Goal: Information Seeking & Learning: Find specific fact

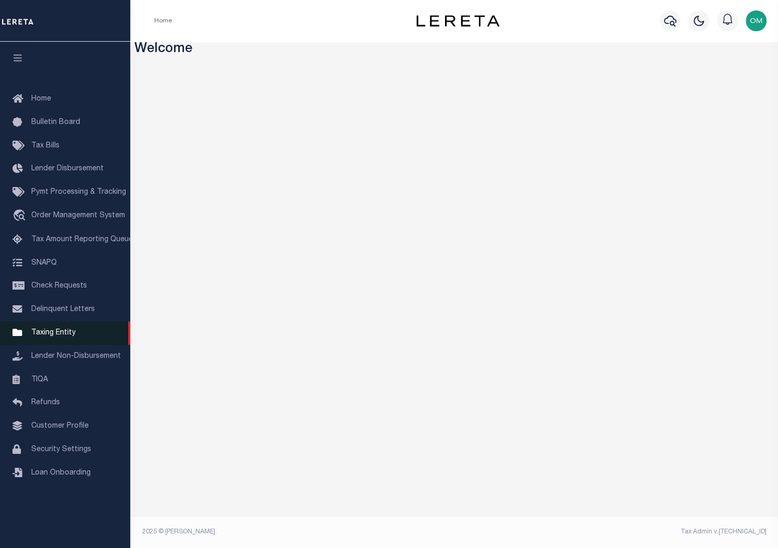
click at [65, 337] on span "Taxing Entity" at bounding box center [53, 332] width 44 height 7
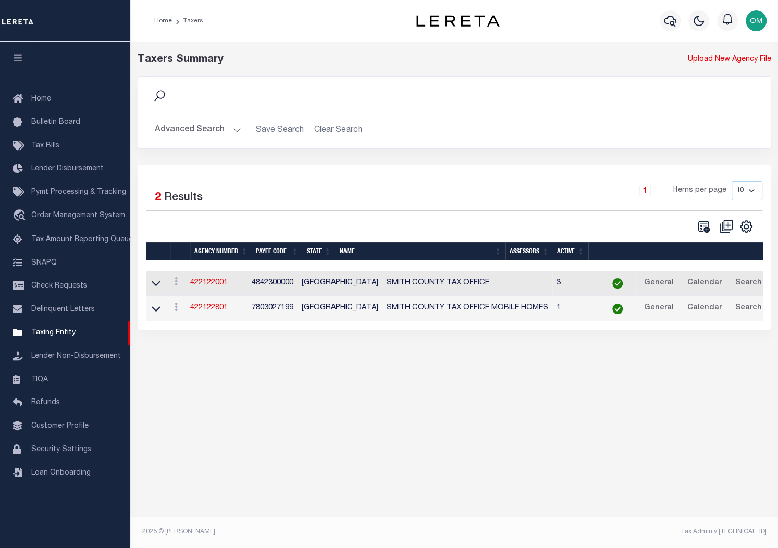
click at [229, 130] on button "Advanced Search" at bounding box center [198, 130] width 87 height 20
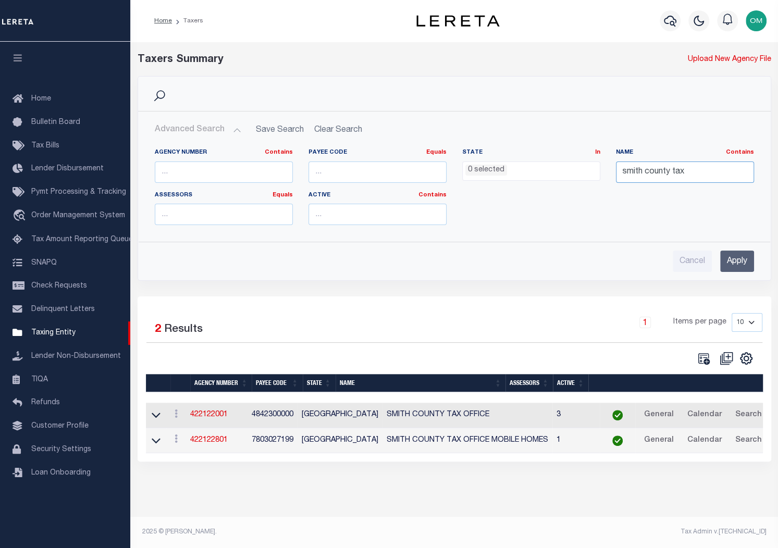
drag, startPoint x: 719, startPoint y: 171, endPoint x: 605, endPoint y: 190, distance: 116.3
click at [605, 190] on div "Agency Number Contains Contains Is Payee Code Equals Equals Is Not Equal To Is …" at bounding box center [454, 191] width 615 height 85
click at [541, 170] on ul "0 selected" at bounding box center [531, 169] width 137 height 14
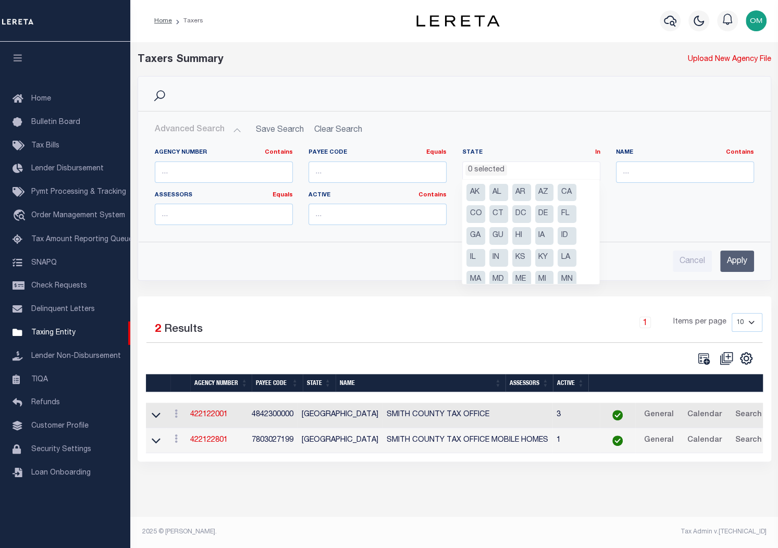
click at [568, 189] on li "CA" at bounding box center [567, 193] width 19 height 18
select select "CA"
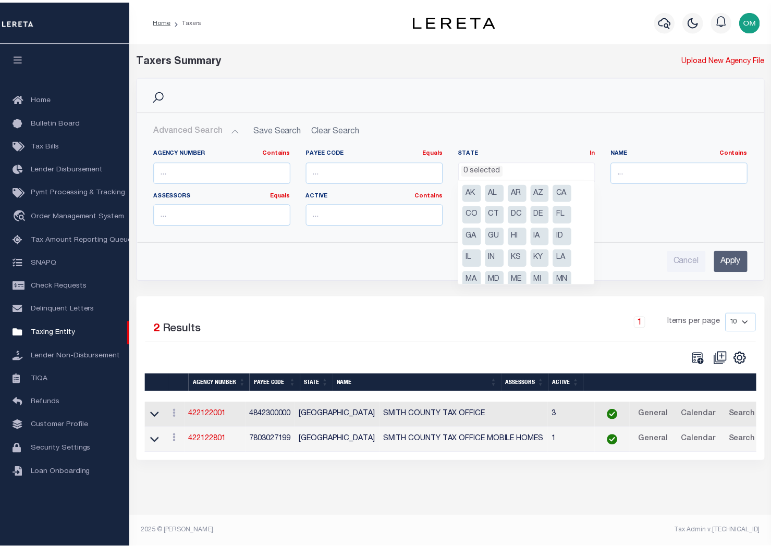
scroll to position [38, 0]
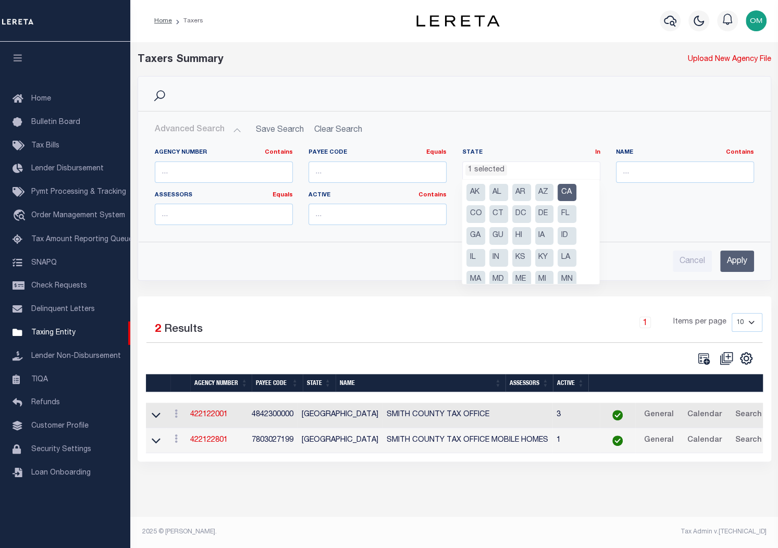
click at [742, 260] on input "Apply" at bounding box center [737, 261] width 34 height 21
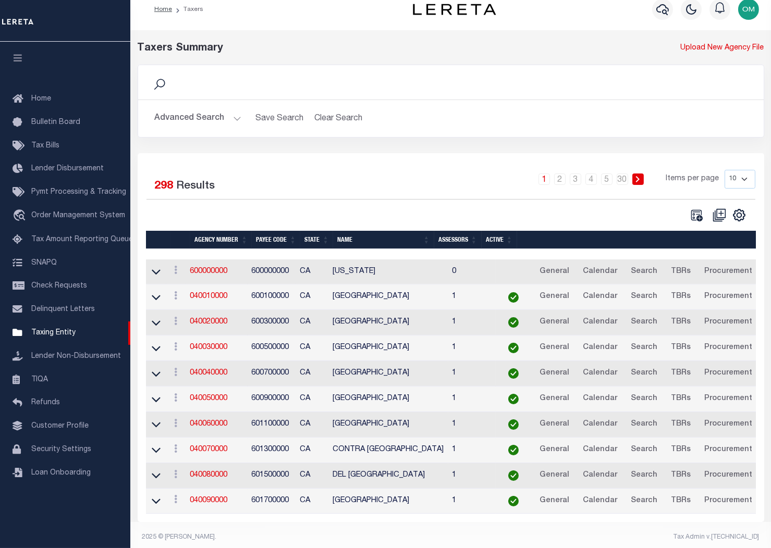
scroll to position [23, 0]
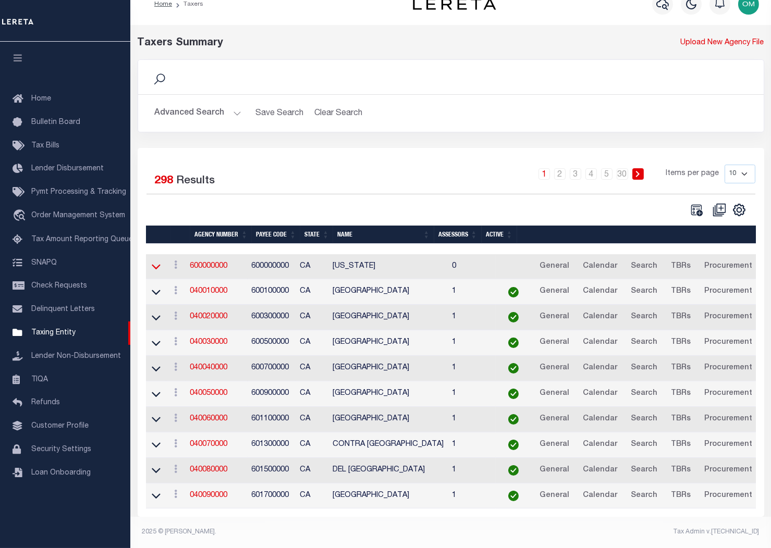
click at [158, 265] on icon at bounding box center [156, 267] width 9 height 5
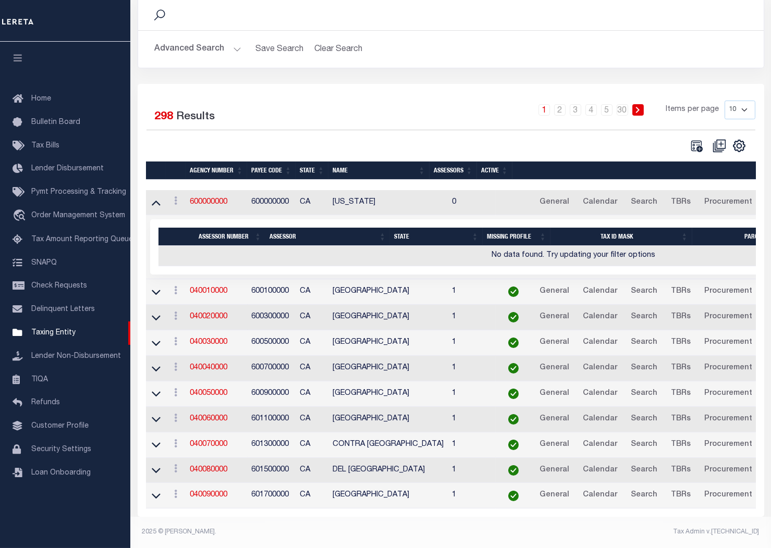
scroll to position [87, 0]
click at [153, 289] on icon at bounding box center [156, 292] width 9 height 11
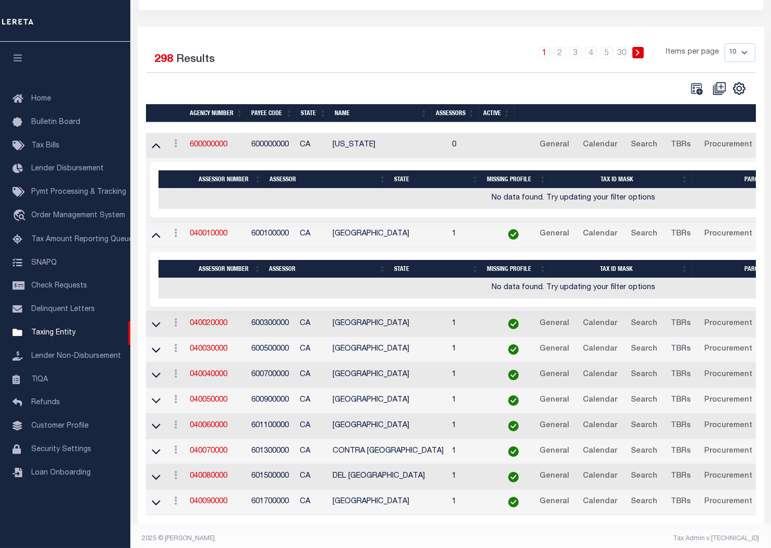
scroll to position [151, 0]
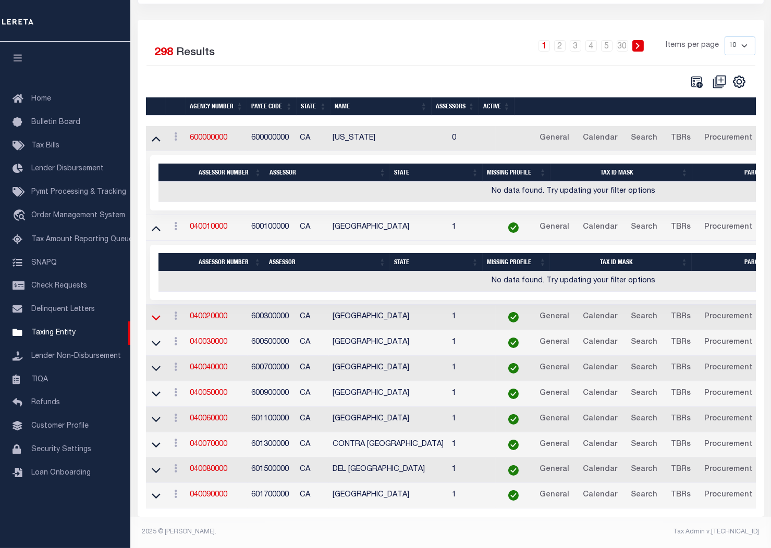
click at [152, 313] on icon at bounding box center [156, 317] width 9 height 11
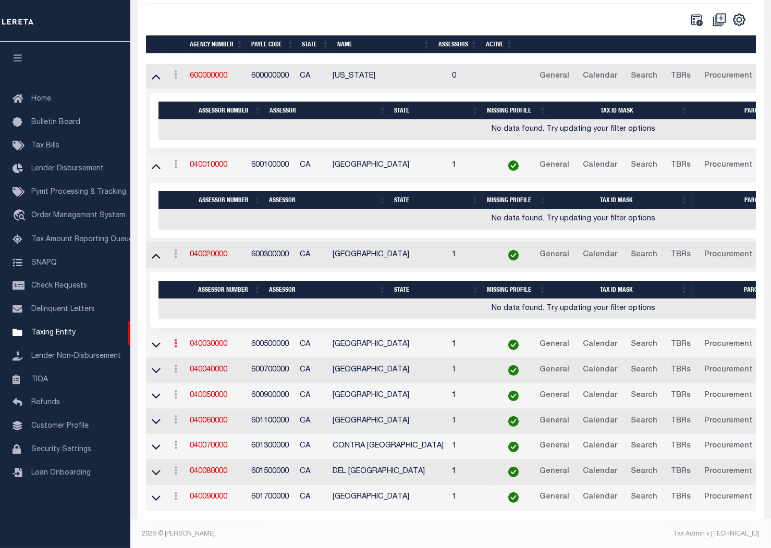
scroll to position [215, 0]
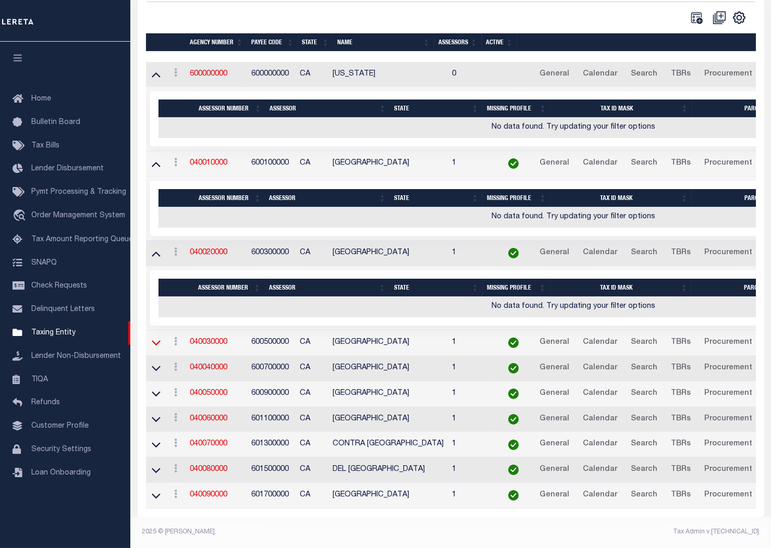
click at [154, 337] on icon at bounding box center [156, 342] width 9 height 11
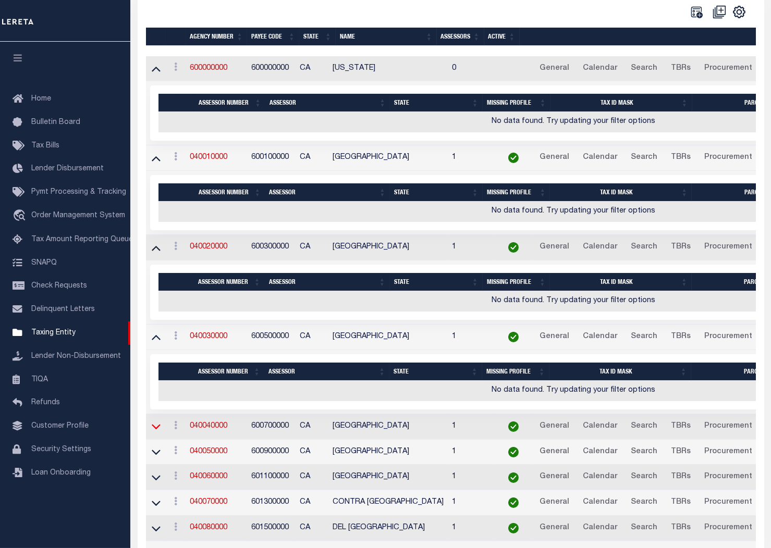
click at [156, 428] on icon at bounding box center [156, 427] width 9 height 5
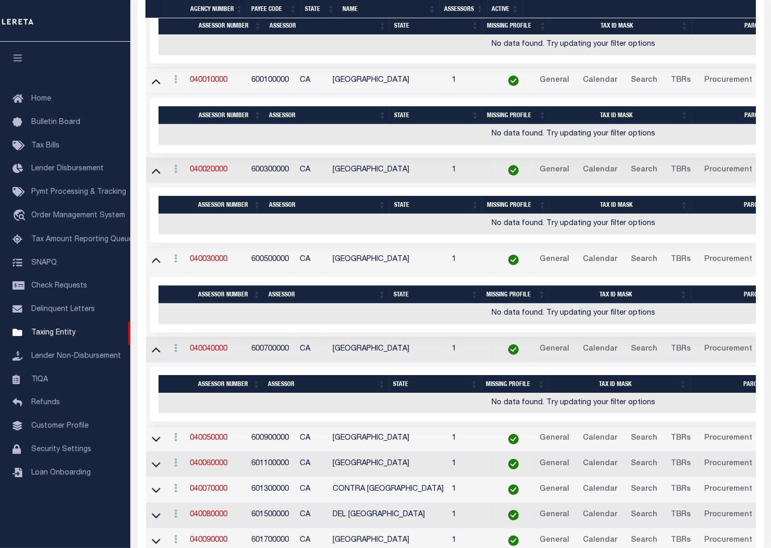
scroll to position [310, 0]
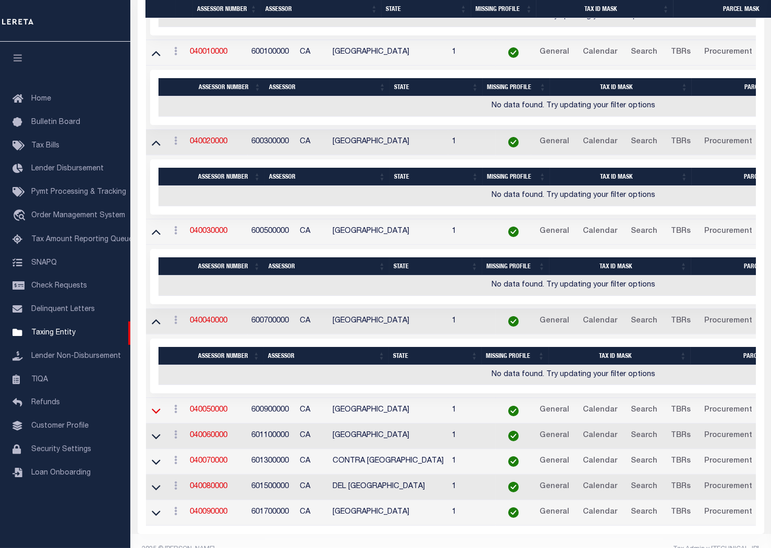
click at [156, 413] on icon at bounding box center [156, 411] width 9 height 11
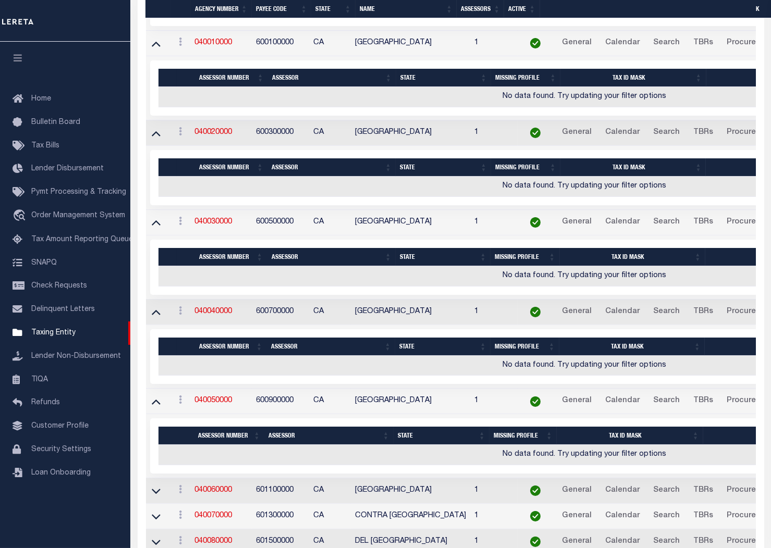
scroll to position [383, 0]
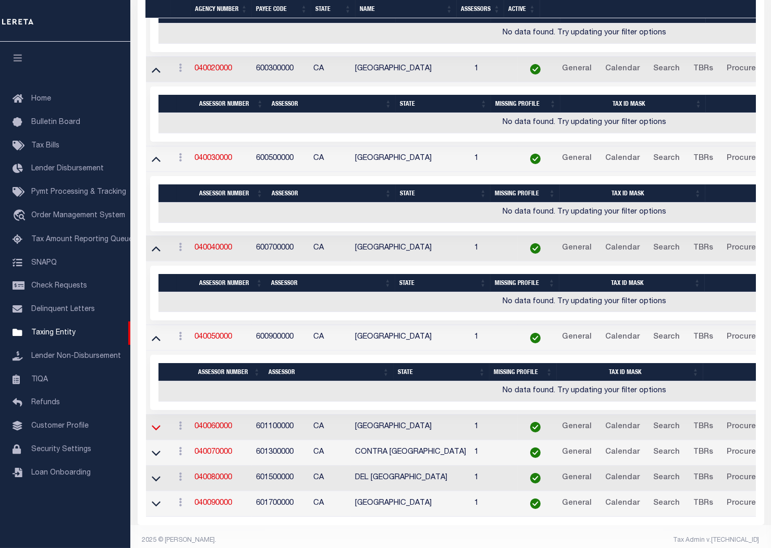
click at [160, 428] on icon at bounding box center [156, 427] width 9 height 11
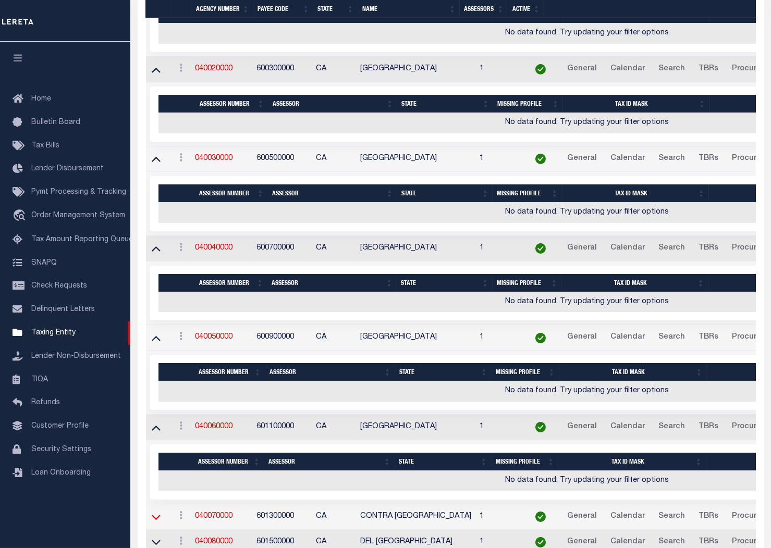
click at [155, 515] on icon at bounding box center [156, 517] width 9 height 11
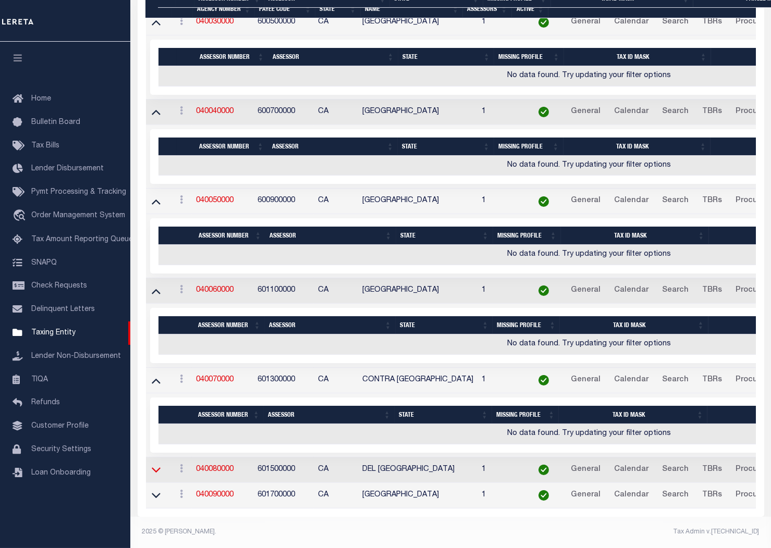
click at [162, 464] on td at bounding box center [159, 471] width 26 height 26
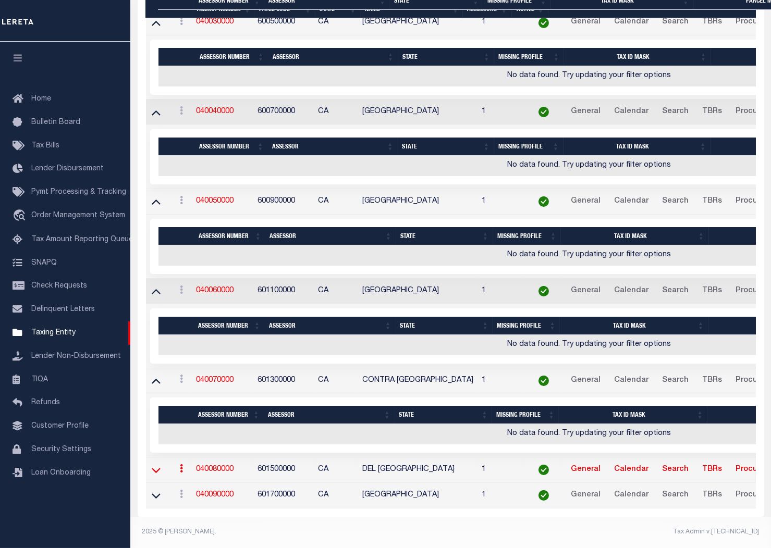
click at [159, 465] on icon at bounding box center [156, 470] width 9 height 11
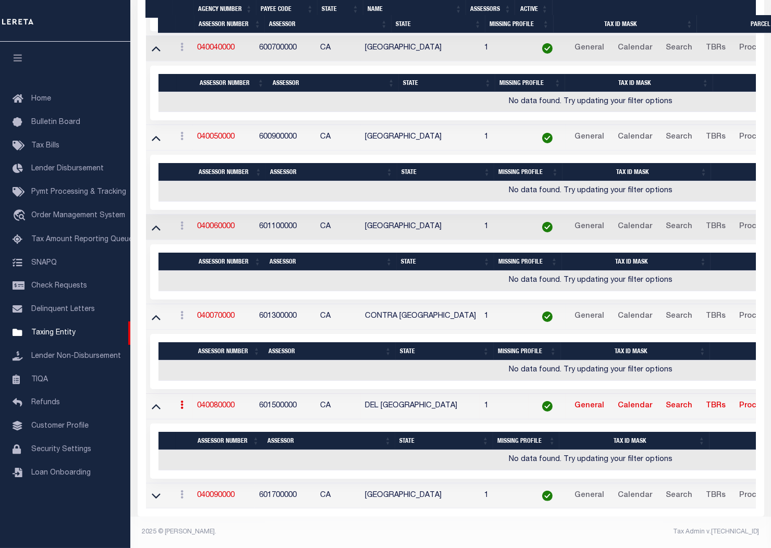
scroll to position [588, 0]
click at [155, 491] on icon at bounding box center [156, 496] width 9 height 11
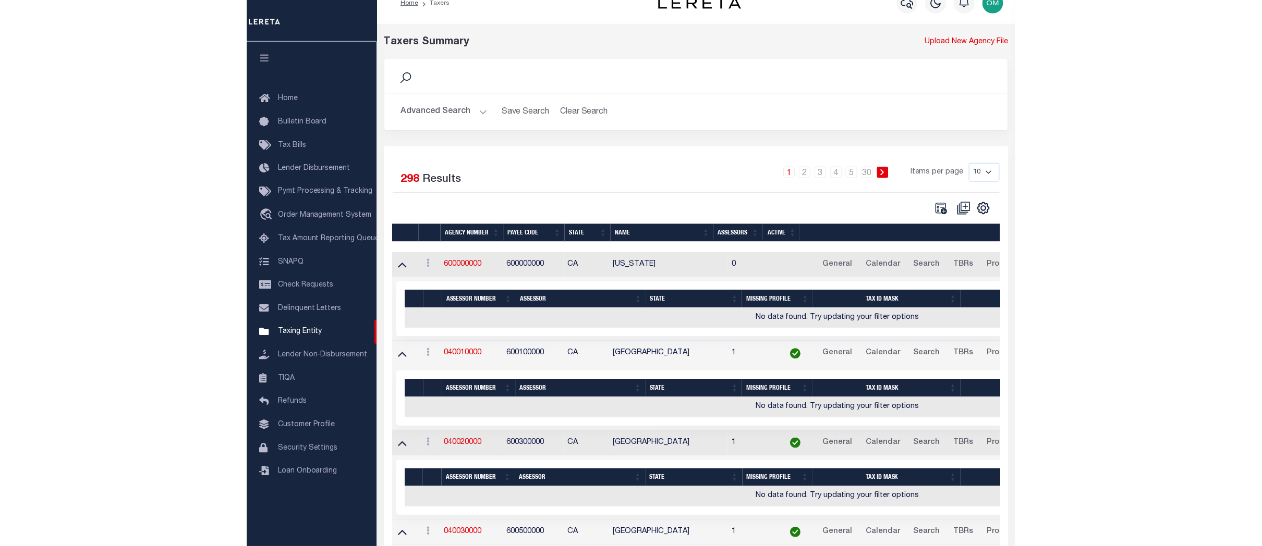
scroll to position [0, 0]
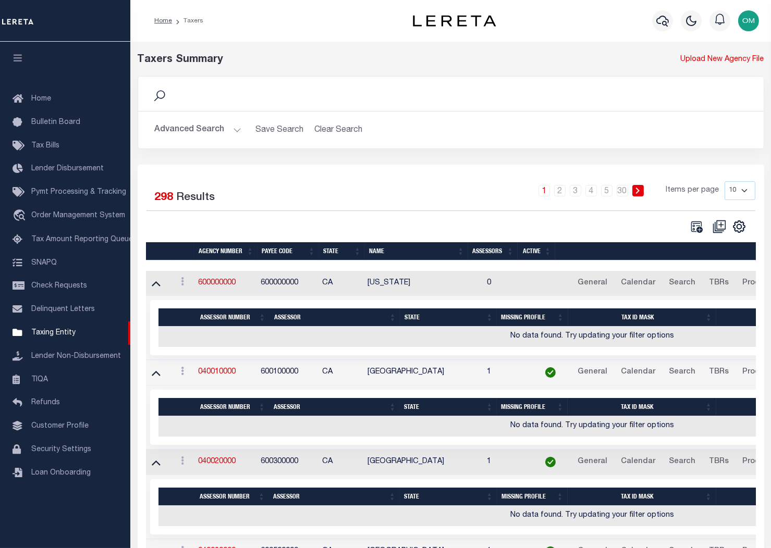
click at [228, 130] on button "Advanced Search" at bounding box center [198, 130] width 87 height 20
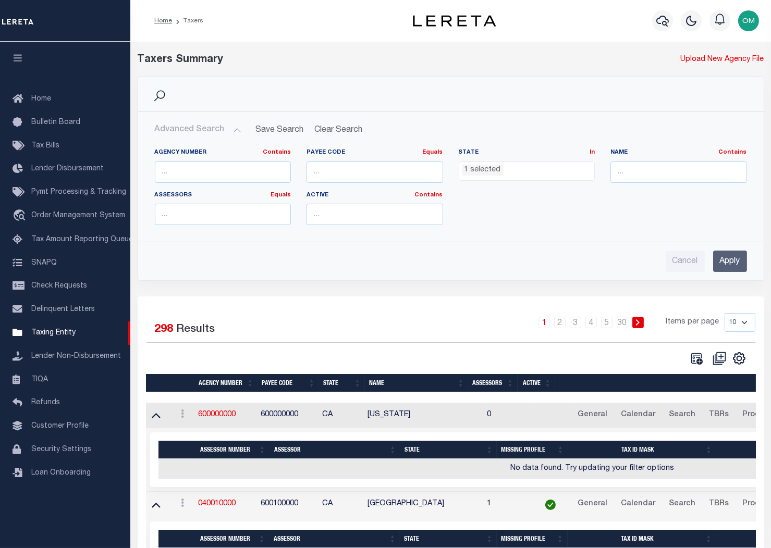
click at [527, 173] on ul "1 selected" at bounding box center [527, 169] width 136 height 14
click at [647, 172] on input "text" at bounding box center [678, 172] width 137 height 21
type input "riverside county"
click at [727, 262] on input "Apply" at bounding box center [730, 261] width 34 height 21
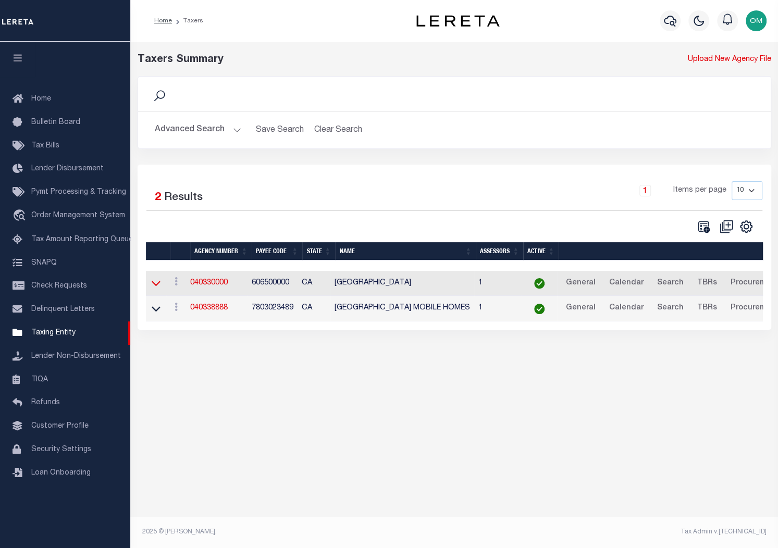
click at [154, 287] on icon at bounding box center [156, 283] width 9 height 11
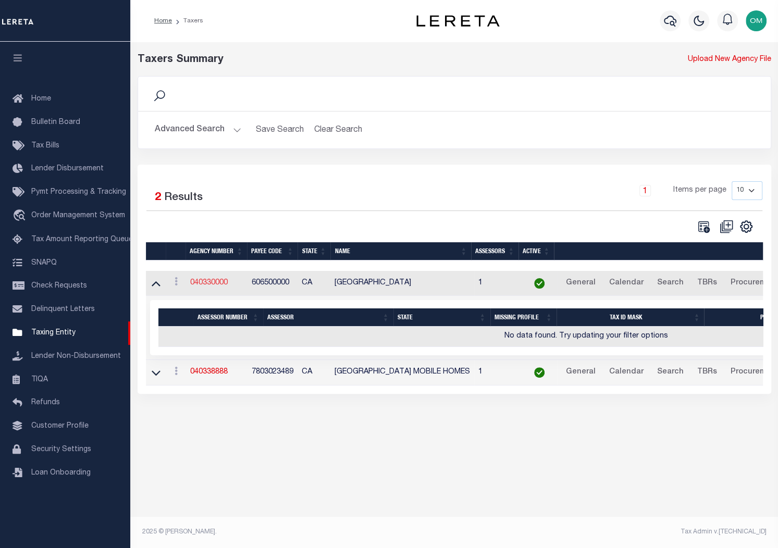
click at [209, 285] on link "040330000" at bounding box center [209, 282] width 38 height 7
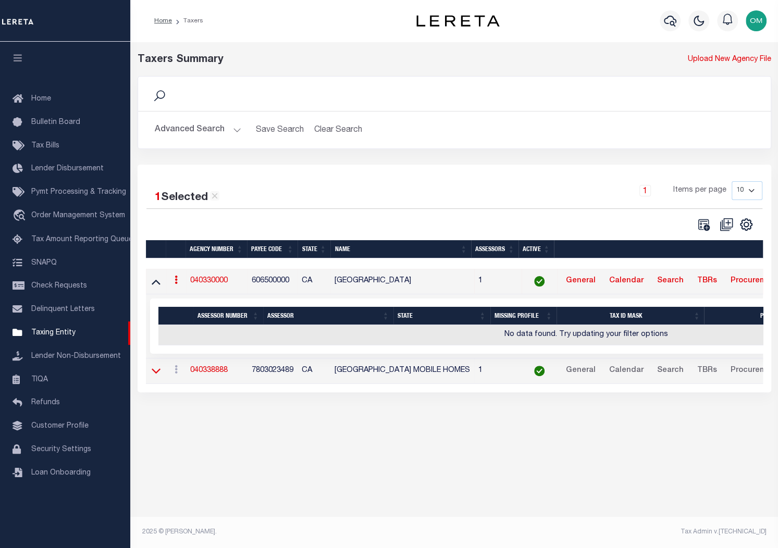
click at [158, 372] on icon at bounding box center [156, 371] width 9 height 5
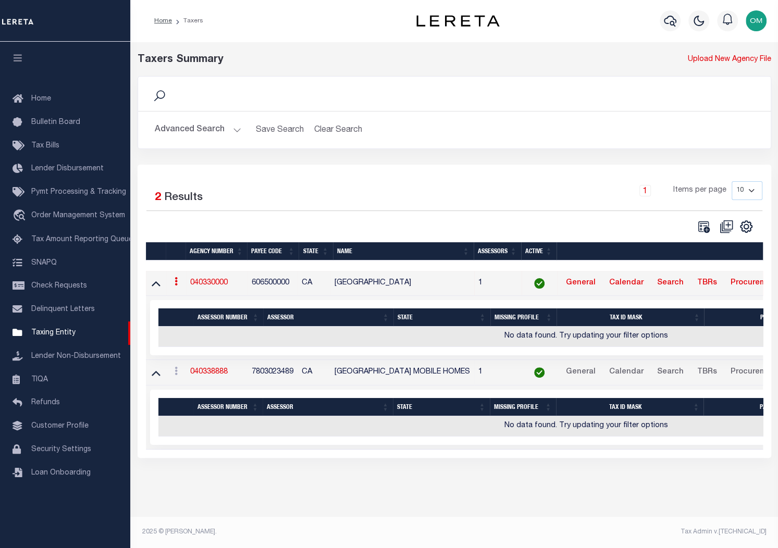
click at [558, 526] on footer "2025 © LERETA. Tax Admin v.1.0.0.0" at bounding box center [454, 532] width 648 height 31
click at [577, 474] on div "Taxers Summary Upload New Agency File Search Advanced Search Save Search Clear …" at bounding box center [454, 266] width 648 height 448
click at [417, 218] on div "1 Selected 2 Results 1 Items per page 10 25 50 100" at bounding box center [454, 207] width 633 height 53
click at [360, 340] on td "No data found. Try updating your filter options" at bounding box center [586, 337] width 856 height 20
click at [357, 335] on td "No data found. Try updating your filter options" at bounding box center [586, 337] width 856 height 20
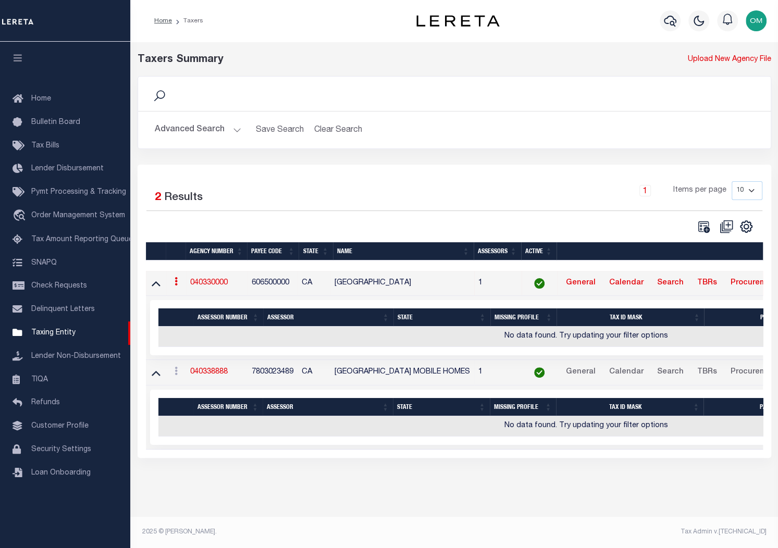
click at [209, 283] on link "040330000" at bounding box center [209, 282] width 38 height 7
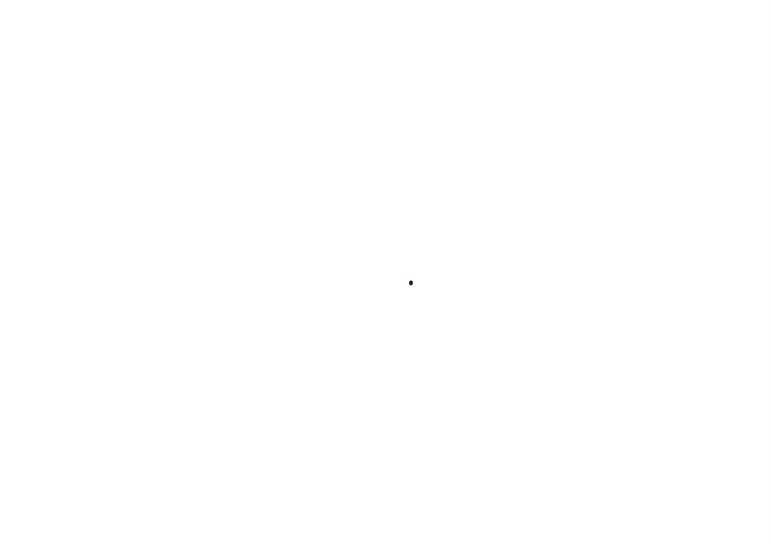
select select
checkbox input "false"
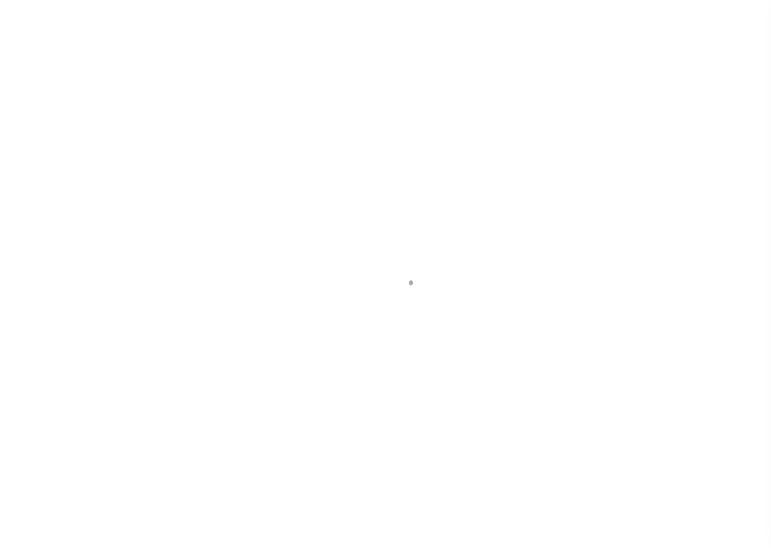
checkbox input "false"
type input "606500000"
select select
